Goal: Task Accomplishment & Management: Use online tool/utility

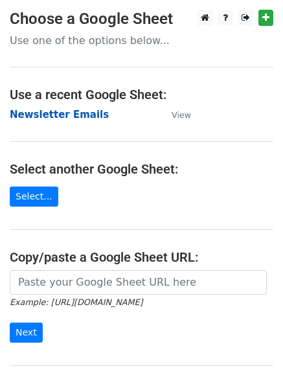
click at [80, 113] on strong "Newsletter Emails" at bounding box center [59, 115] width 99 height 12
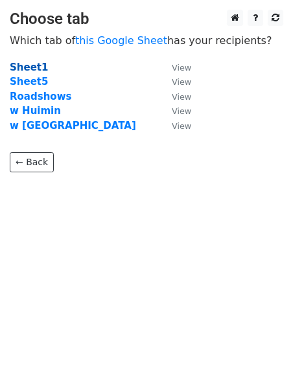
click at [33, 69] on strong "Sheet1" at bounding box center [29, 68] width 38 height 12
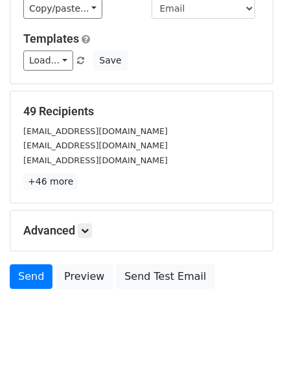
scroll to position [126, 0]
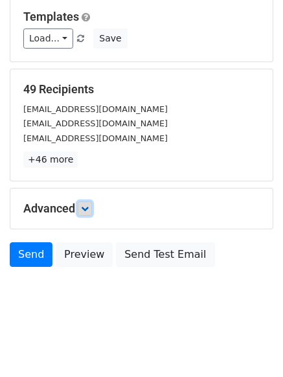
click at [88, 208] on icon at bounding box center [85, 209] width 8 height 8
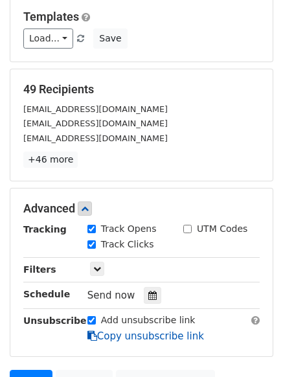
click at [127, 338] on link "Copy unsubscribe link" at bounding box center [146, 337] width 117 height 12
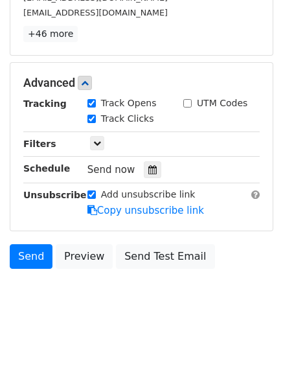
scroll to position [254, 0]
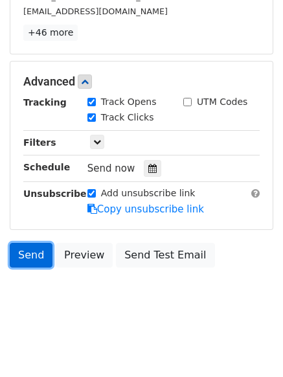
click at [23, 253] on link "Send" at bounding box center [31, 255] width 43 height 25
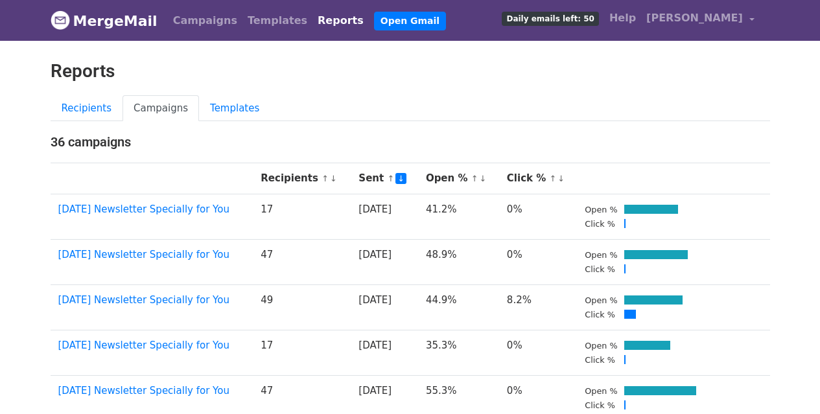
drag, startPoint x: 226, startPoint y: 209, endPoint x: 43, endPoint y: 212, distance: 183.5
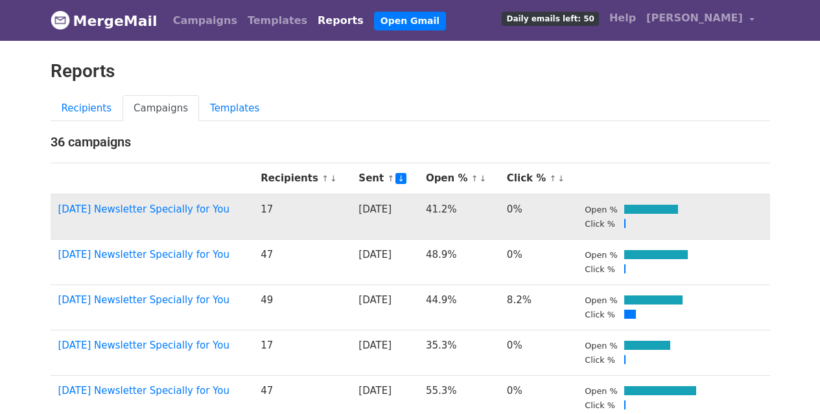
click at [233, 209] on td "June 2025 Newsletter Specially for You" at bounding box center [152, 216] width 203 height 45
drag, startPoint x: 233, startPoint y: 209, endPoint x: 58, endPoint y: 211, distance: 175.1
click at [58, 211] on td "June 2025 Newsletter Specially for You" at bounding box center [152, 216] width 203 height 45
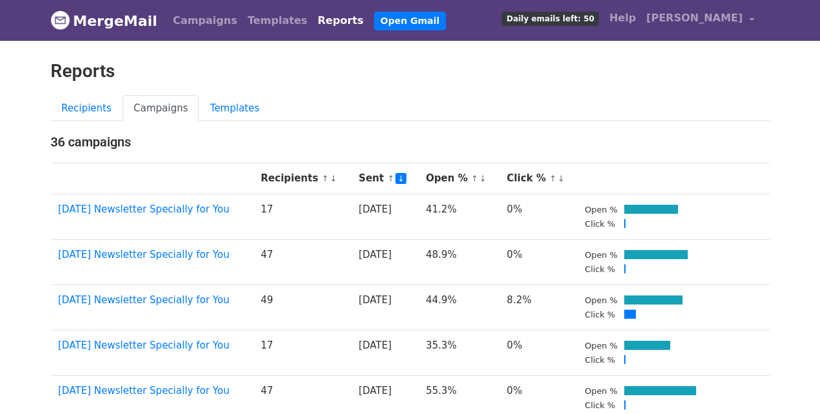
copy link "June 2025 Newsletter Specially for You"
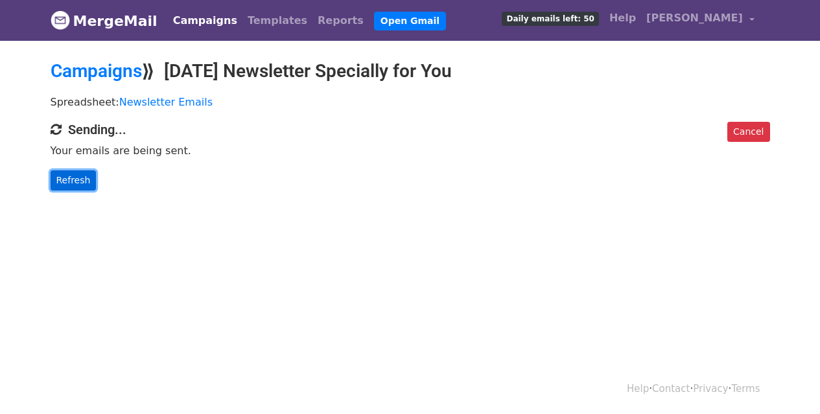
click at [78, 178] on link "Refresh" at bounding box center [74, 181] width 46 height 20
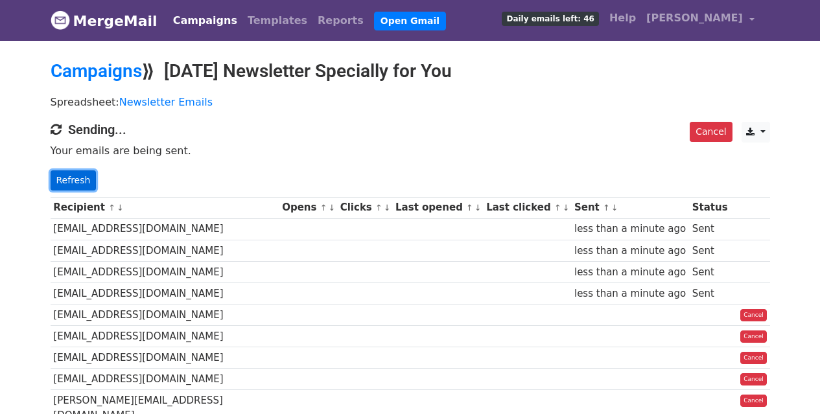
click at [81, 177] on link "Refresh" at bounding box center [74, 181] width 46 height 20
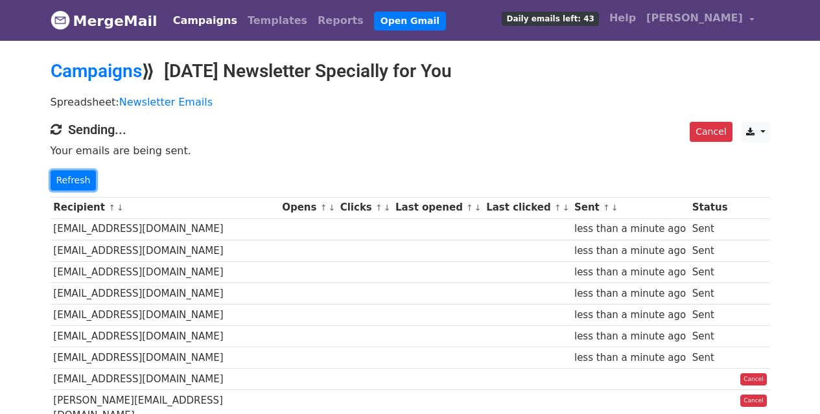
click at [81, 177] on link "Refresh" at bounding box center [74, 181] width 46 height 20
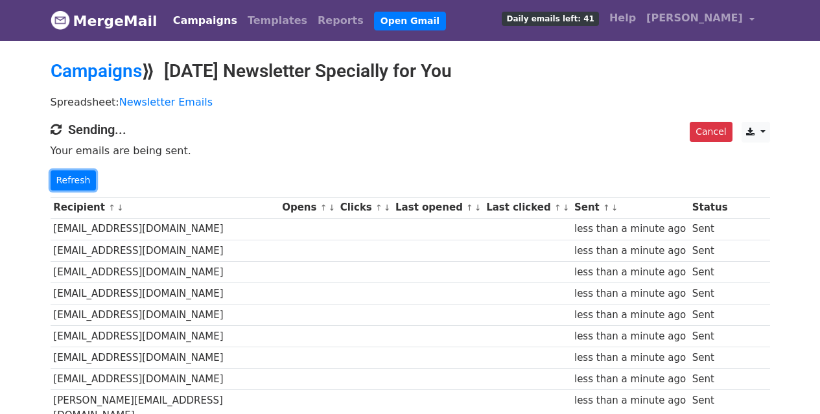
click at [81, 177] on link "Refresh" at bounding box center [74, 181] width 46 height 20
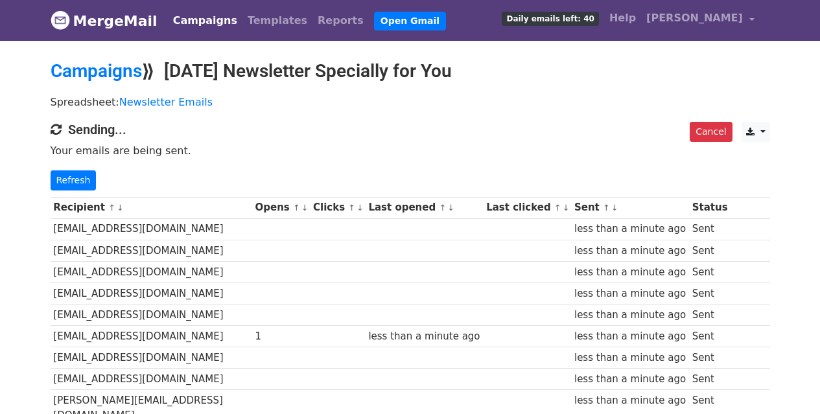
drag, startPoint x: 170, startPoint y: 72, endPoint x: 515, endPoint y: 71, distance: 344.9
click at [515, 71] on h2 "Campaigns ⟫ October 2025 Newsletter Specially for You" at bounding box center [411, 71] width 720 height 22
copy h2 "October 2025 Newsletter Specially for You"
click at [74, 172] on link "Refresh" at bounding box center [74, 181] width 46 height 20
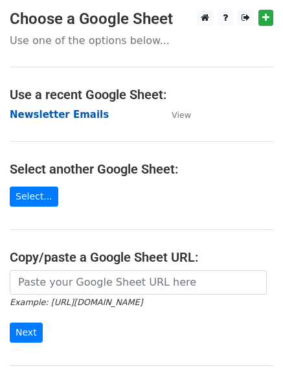
click at [60, 113] on strong "Newsletter Emails" at bounding box center [59, 115] width 99 height 12
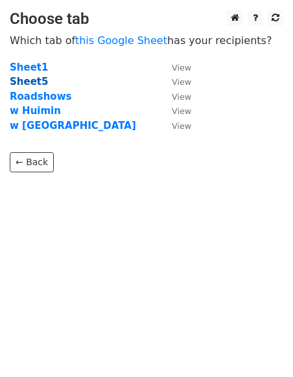
click at [33, 78] on strong "Sheet5" at bounding box center [29, 82] width 38 height 12
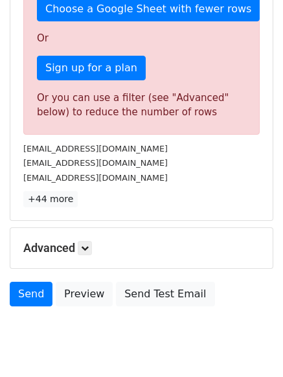
scroll to position [368, 0]
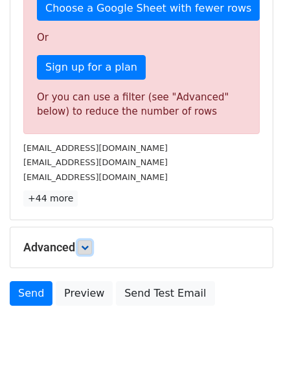
click at [88, 249] on icon at bounding box center [85, 248] width 8 height 8
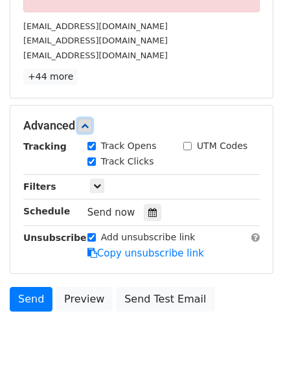
scroll to position [493, 0]
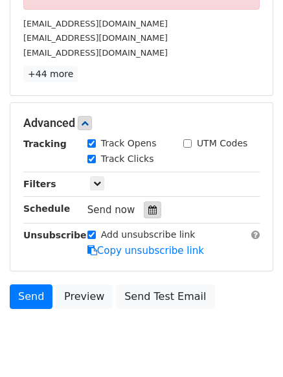
click at [148, 211] on icon at bounding box center [152, 210] width 8 height 9
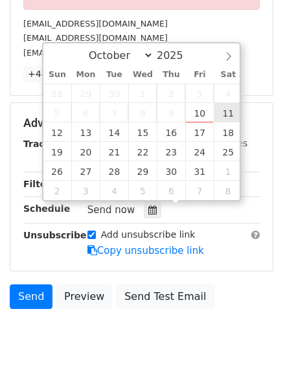
type input "2025-10-11 12:00"
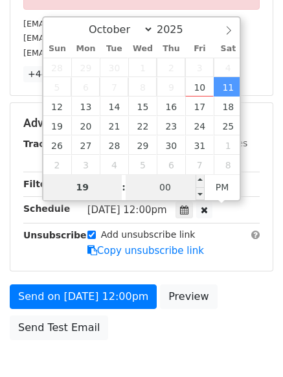
type input "19"
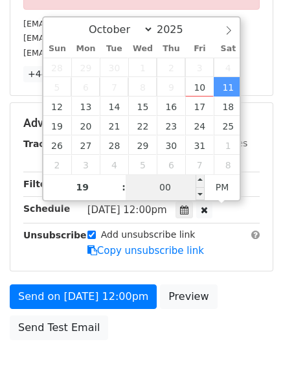
type input "2025-10-11 19:00"
type input "07"
click at [177, 190] on input "00" at bounding box center [165, 187] width 79 height 26
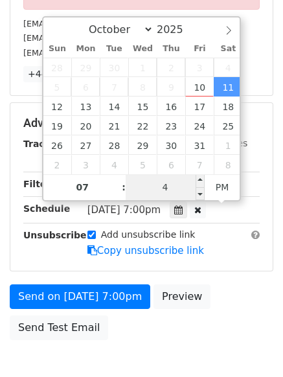
type input "45"
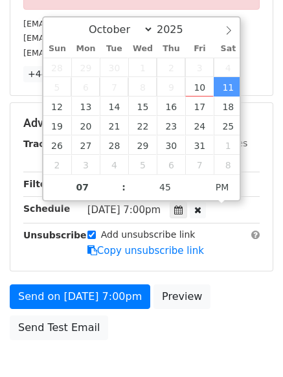
type input "2025-10-11 19:45"
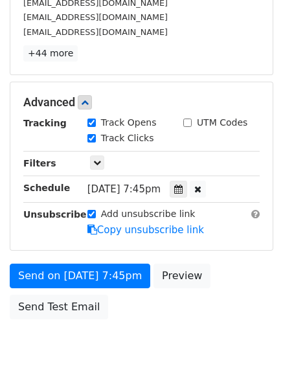
scroll to position [285, 0]
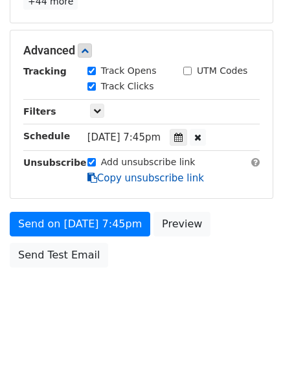
click at [110, 175] on link "Copy unsubscribe link" at bounding box center [146, 178] width 117 height 12
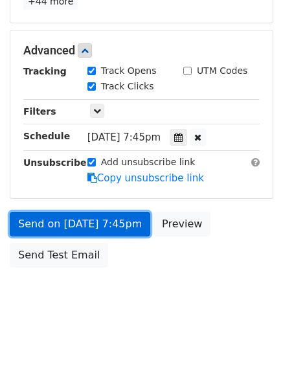
click at [84, 221] on link "Send on Oct 11 at 7:45pm" at bounding box center [80, 224] width 141 height 25
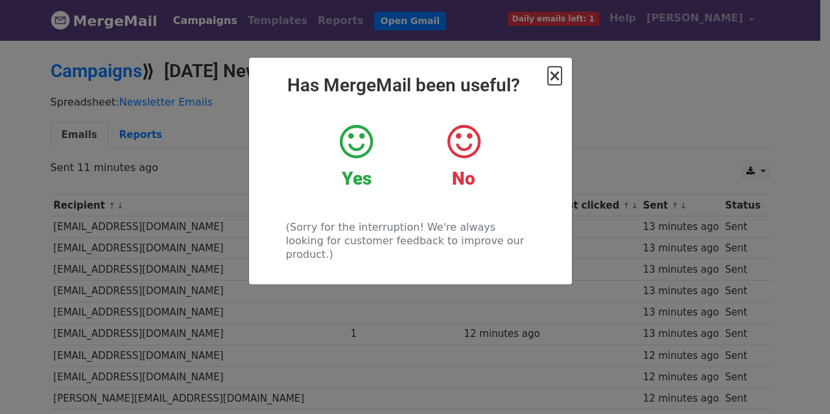
click at [557, 78] on span "×" at bounding box center [554, 76] width 13 height 18
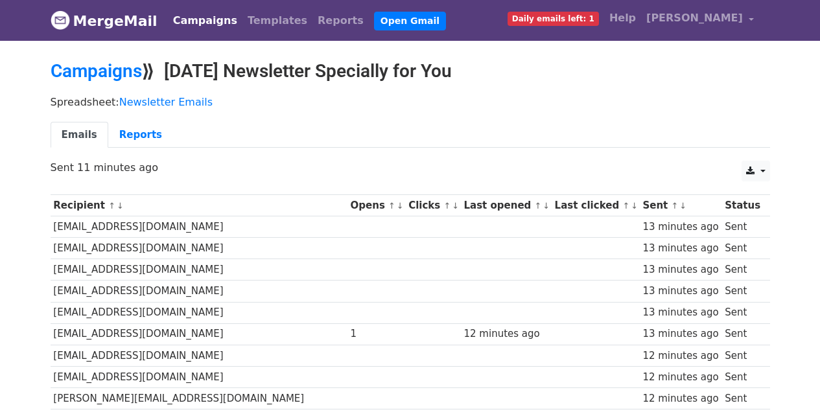
click at [174, 67] on h2 "Campaigns ⟫ October 2025 Newsletter Specially for You" at bounding box center [411, 71] width 720 height 22
drag, startPoint x: 174, startPoint y: 67, endPoint x: 514, endPoint y: 68, distance: 340.4
click at [514, 68] on h2 "Campaigns ⟫ October 2025 Newsletter Specially for You" at bounding box center [411, 71] width 720 height 22
copy h2 "October 2025 Newsletter Specially for You"
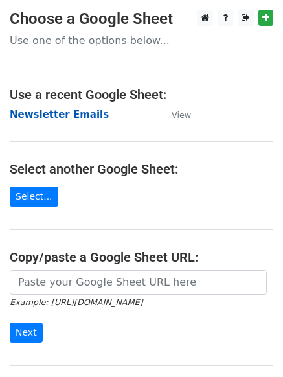
click at [74, 116] on strong "Newsletter Emails" at bounding box center [59, 115] width 99 height 12
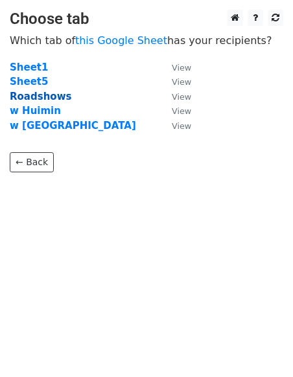
click at [54, 95] on strong "Roadshows" at bounding box center [41, 97] width 62 height 12
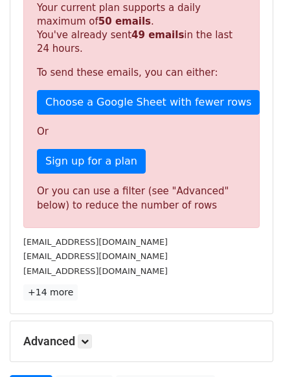
scroll to position [279, 0]
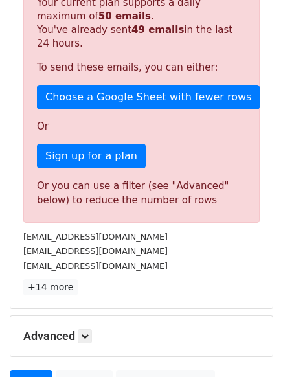
click at [14, 279] on div "17 Recipients Sorry, you don't have enough daily email credits to send these em…" at bounding box center [141, 112] width 263 height 392
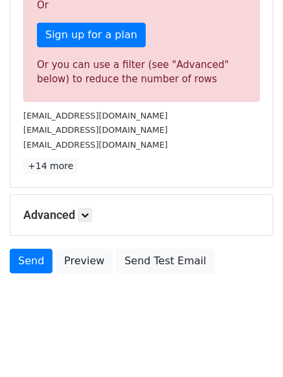
scroll to position [407, 0]
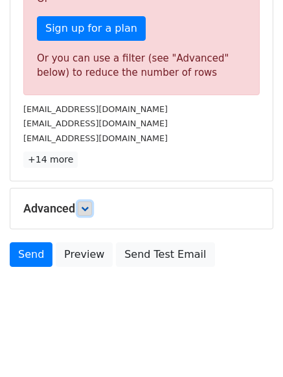
click at [89, 211] on icon at bounding box center [85, 209] width 8 height 8
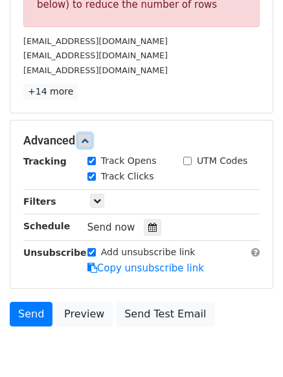
scroll to position [476, 0]
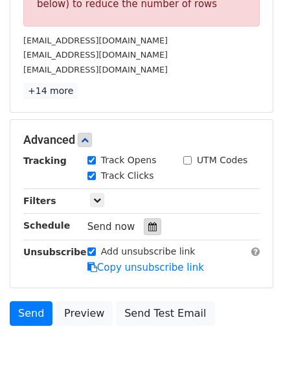
click at [148, 228] on icon at bounding box center [152, 226] width 8 height 9
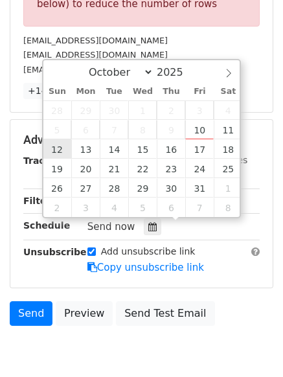
type input "2025-10-12 12:00"
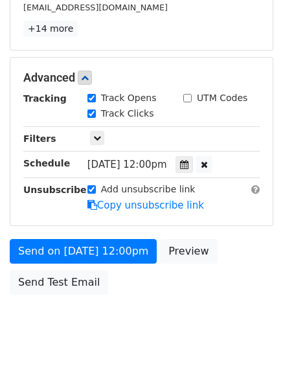
scroll to position [565, 0]
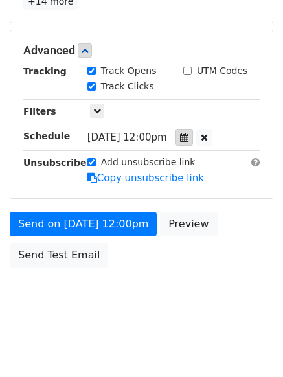
click at [189, 136] on icon at bounding box center [184, 137] width 8 height 9
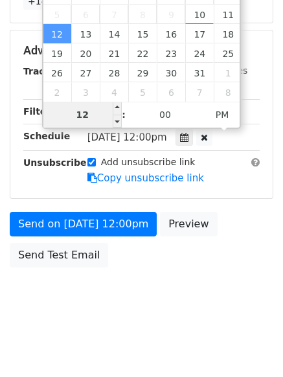
click at [97, 115] on input "12" at bounding box center [82, 115] width 79 height 26
type input "1"
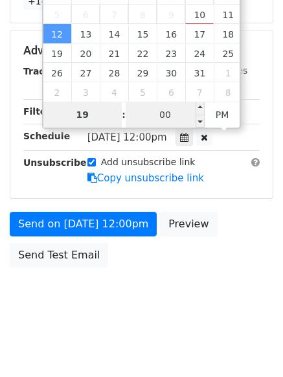
type input "19"
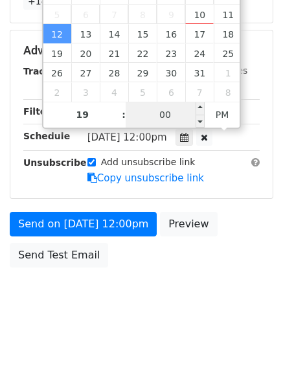
type input "2025-10-12 19:00"
type input "07"
click at [169, 115] on input "00" at bounding box center [165, 115] width 79 height 26
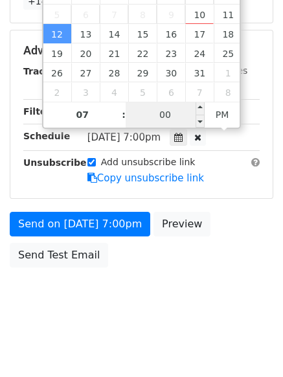
scroll to position [322, 0]
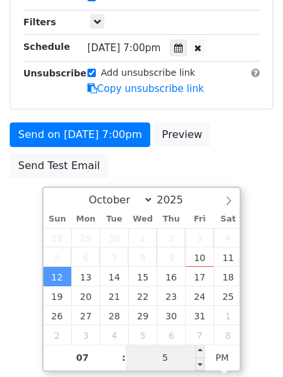
type input "50"
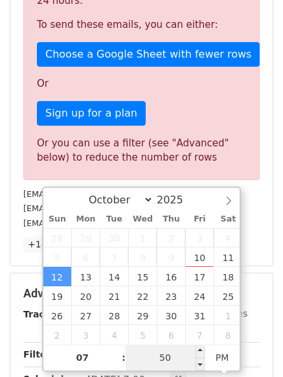
scroll to position [565, 0]
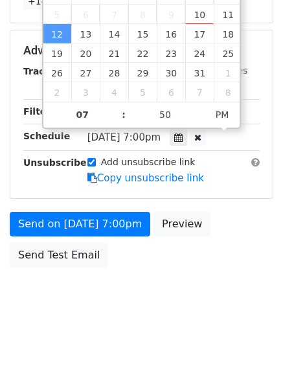
type input "2025-10-12 19:50"
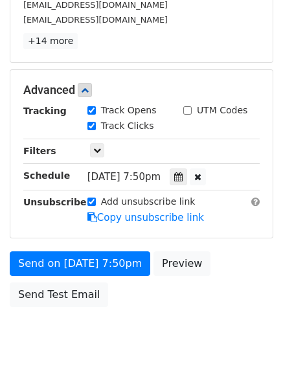
scroll to position [270, 0]
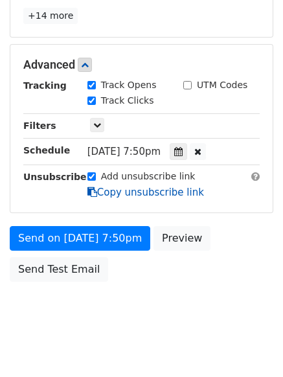
click at [124, 193] on link "Copy unsubscribe link" at bounding box center [146, 193] width 117 height 12
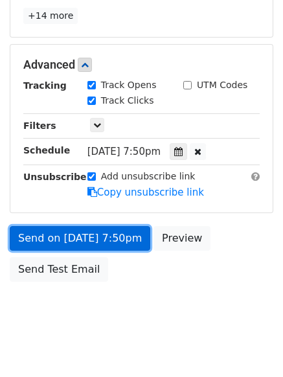
click at [43, 235] on link "Send on Oct 12 at 7:50pm" at bounding box center [80, 238] width 141 height 25
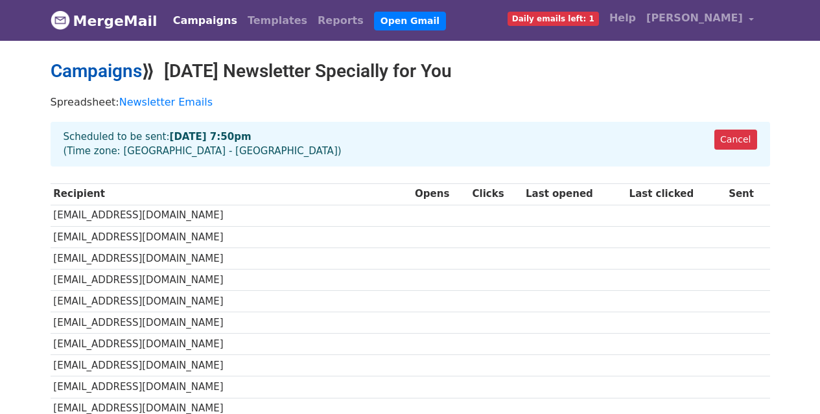
click at [121, 73] on link "Campaigns" at bounding box center [96, 70] width 91 height 21
